Goal: Book appointment/travel/reservation

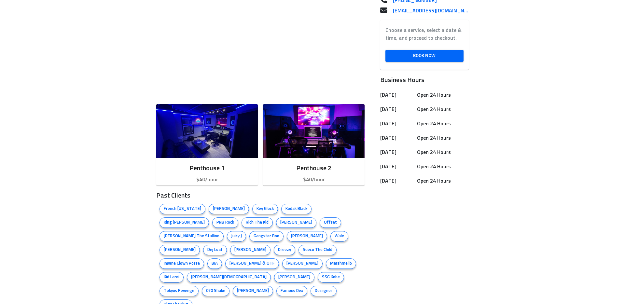
scroll to position [211, 0]
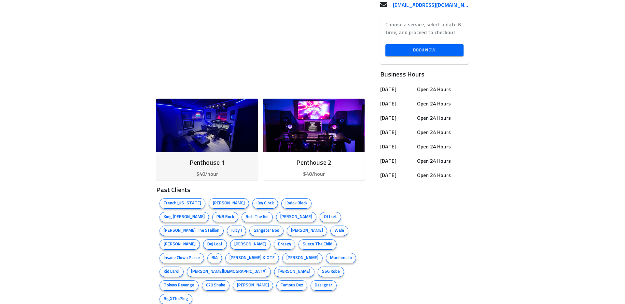
click at [213, 127] on img "button" at bounding box center [207, 126] width 102 height 54
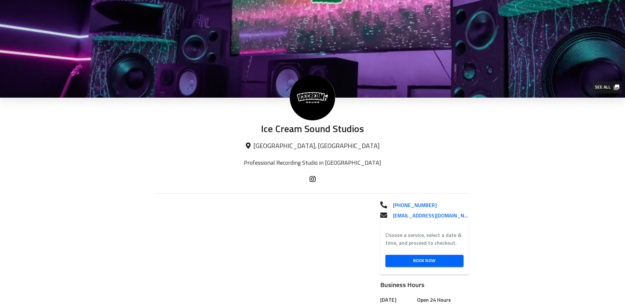
click at [307, 144] on p "[GEOGRAPHIC_DATA], [GEOGRAPHIC_DATA]" at bounding box center [312, 146] width 312 height 8
click at [295, 145] on p "[GEOGRAPHIC_DATA], [GEOGRAPHIC_DATA]" at bounding box center [312, 146] width 312 height 8
click at [316, 152] on div "Ice Cream Sound Studios [GEOGRAPHIC_DATA], [GEOGRAPHIC_DATA]" at bounding box center [312, 129] width 312 height 62
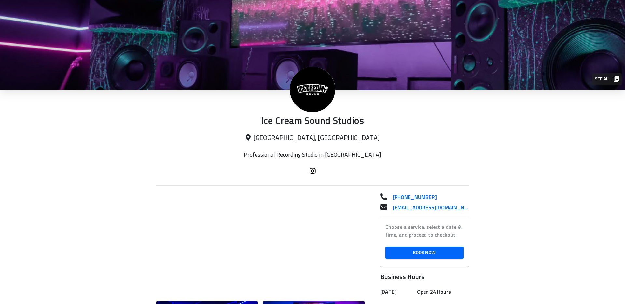
scroll to position [34, 0]
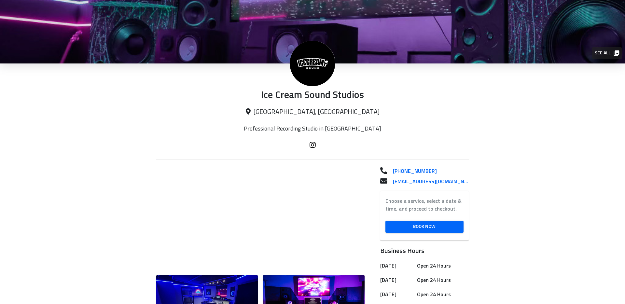
click at [335, 128] on p "Professional Recording Studio in [GEOGRAPHIC_DATA]" at bounding box center [312, 128] width 156 height 7
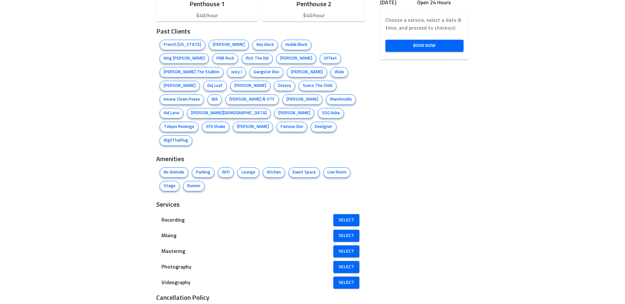
scroll to position [0, 0]
